Goal: Task Accomplishment & Management: Manage account settings

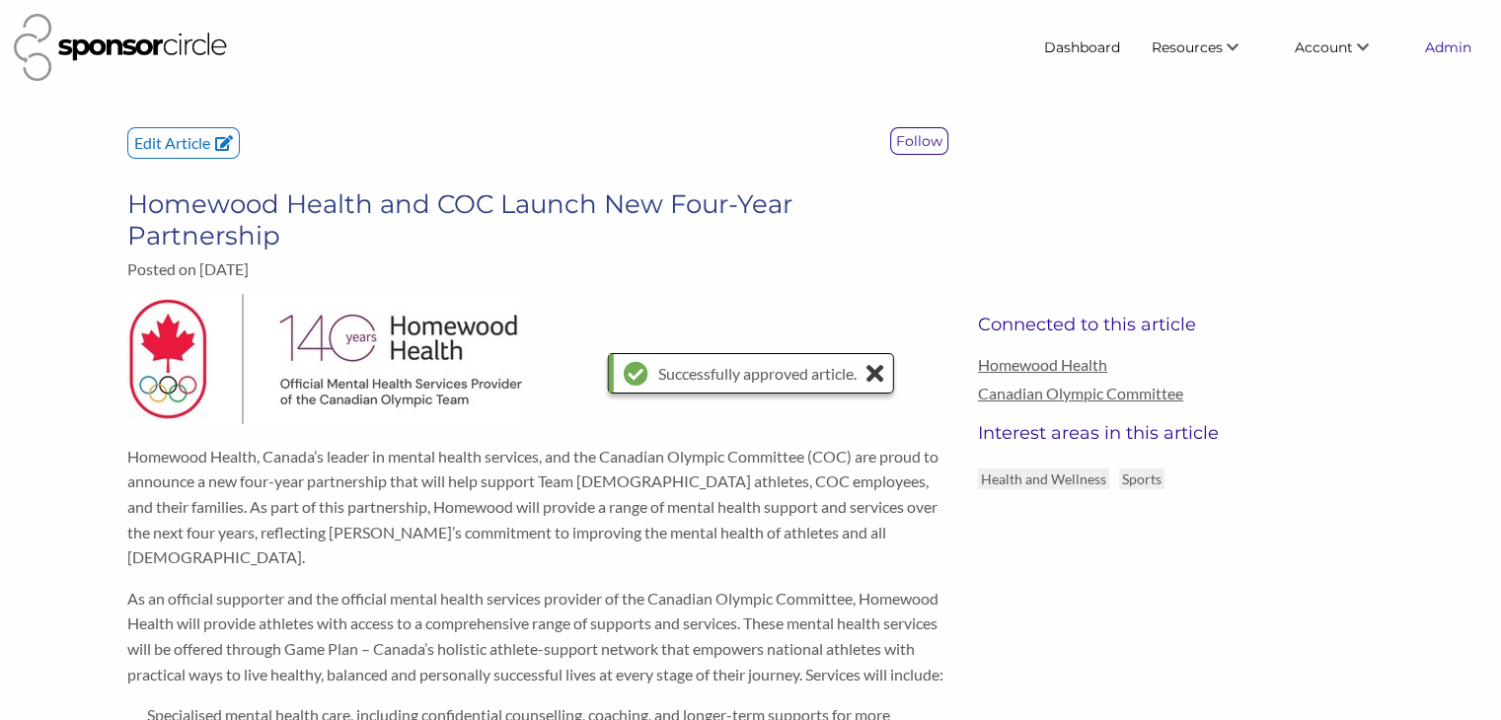
click at [1433, 52] on link "Admin" at bounding box center [1448, 48] width 78 height 36
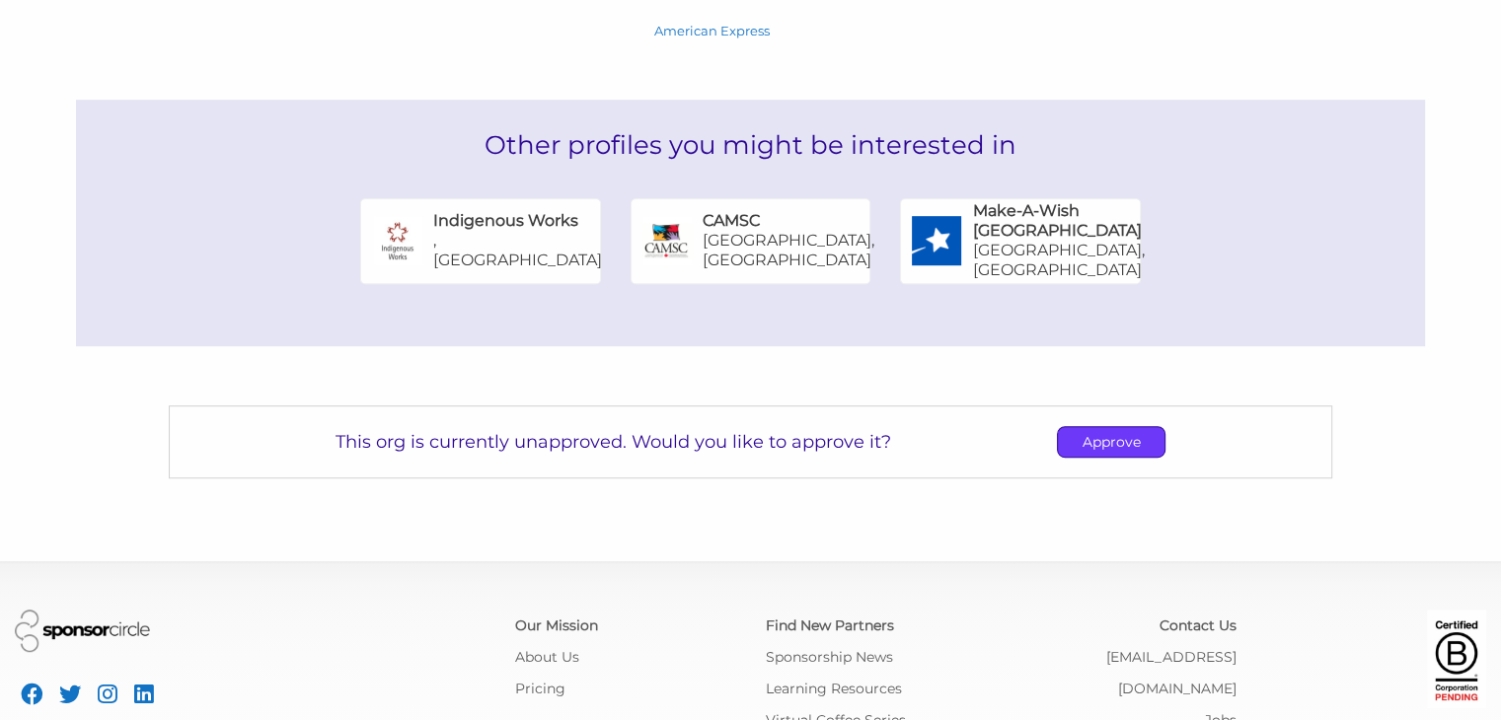
scroll to position [1085, 0]
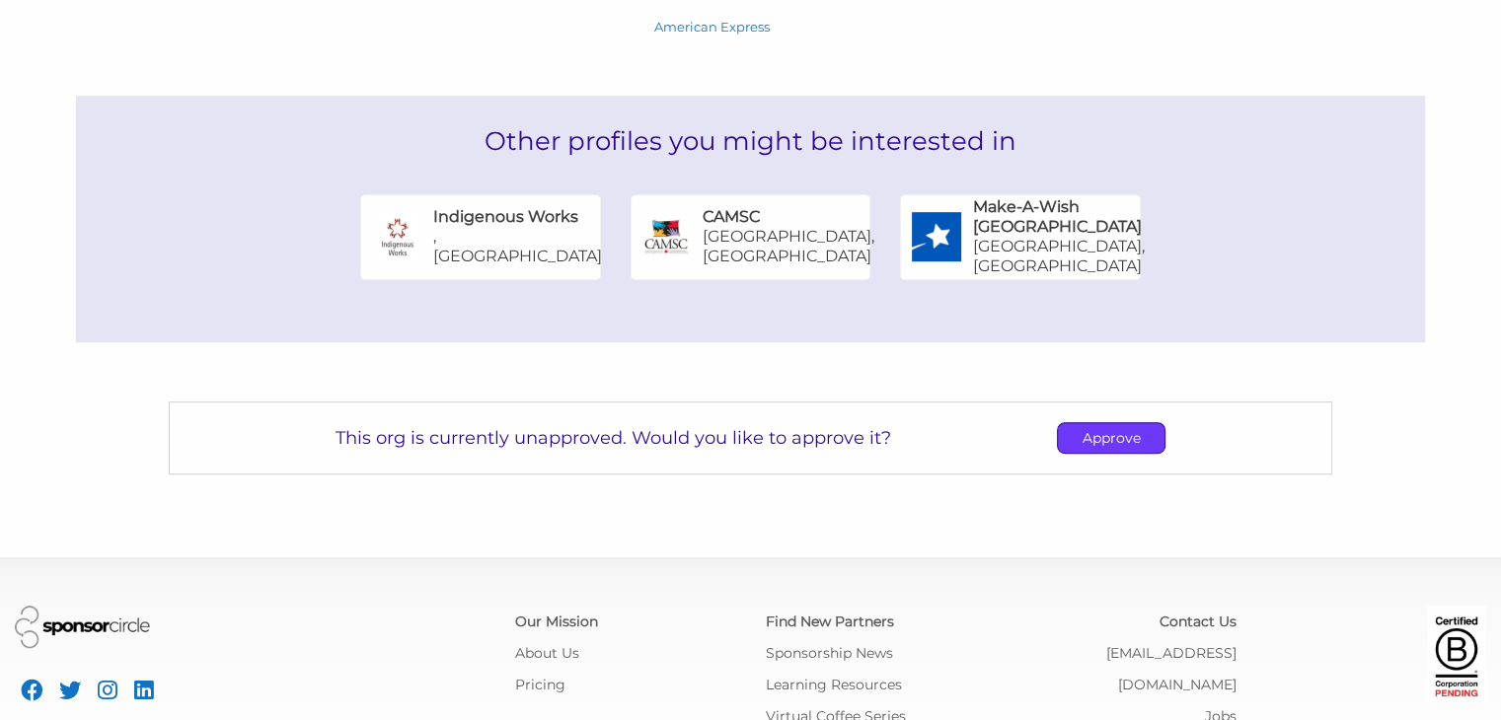
click at [1078, 423] on p "Approve" at bounding box center [1111, 438] width 107 height 30
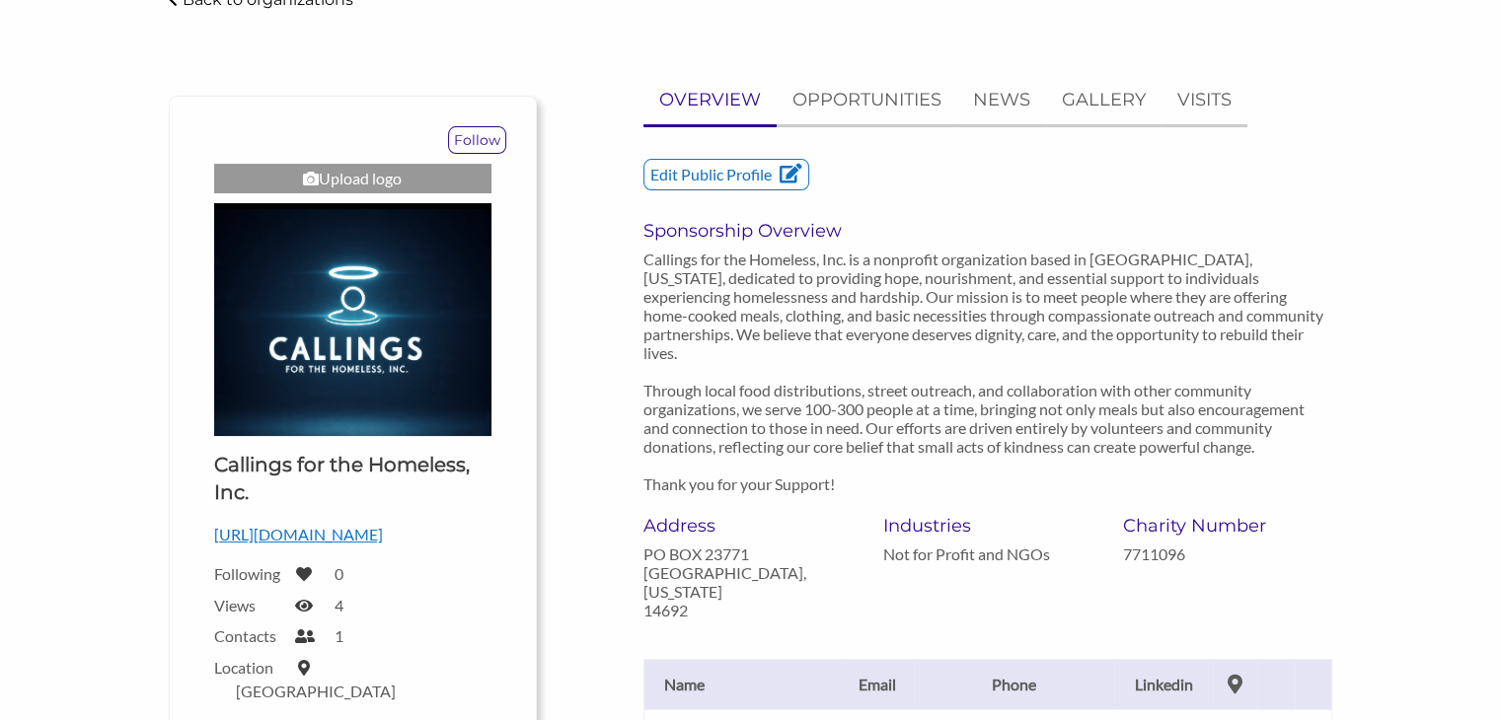
scroll to position [0, 0]
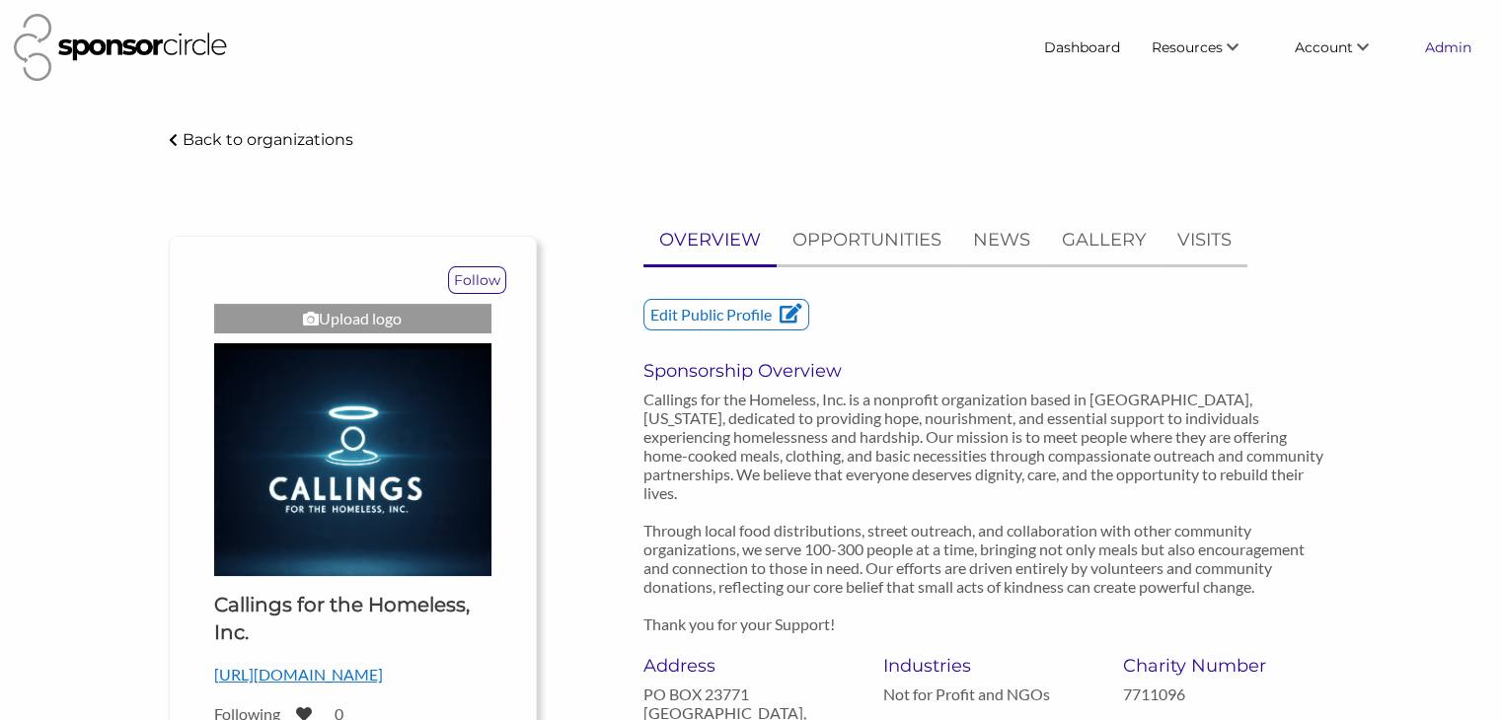
click at [1440, 52] on link "Admin" at bounding box center [1448, 48] width 78 height 36
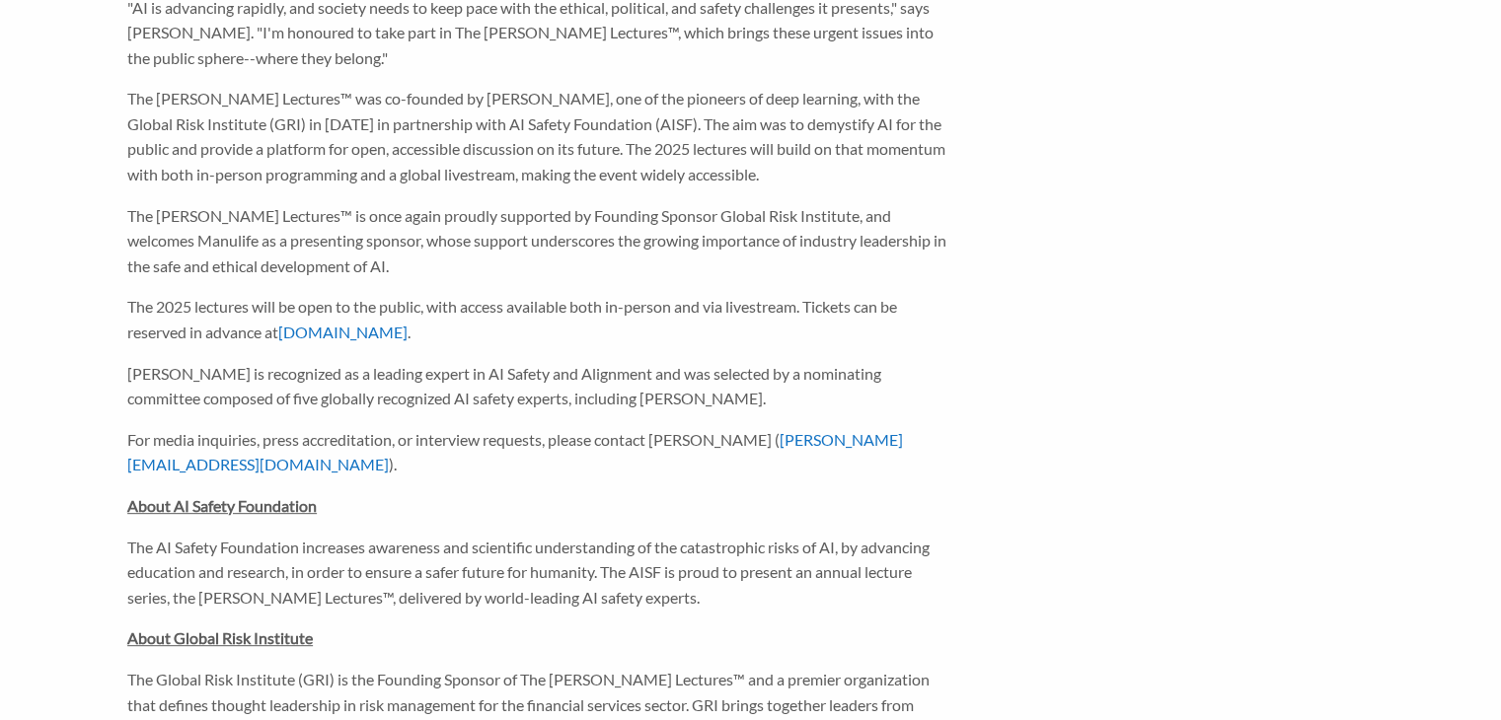
scroll to position [736, 0]
